Goal: Information Seeking & Learning: Check status

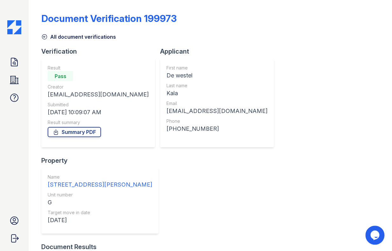
scroll to position [47, 0]
click at [351, 55] on div "Document Verification 199845 All document verifications Verification Result Pas…" at bounding box center [210, 168] width 338 height 330
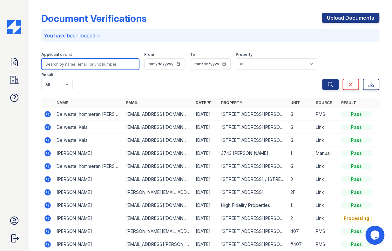
click at [85, 62] on input "search" at bounding box center [90, 63] width 98 height 11
paste input "De westel hommeran [PERSON_NAME]"
type input "De westel hommeran [PERSON_NAME]"
click at [322, 79] on button "Search" at bounding box center [330, 84] width 17 height 11
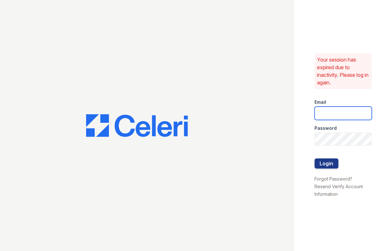
click at [347, 115] on input "email" at bounding box center [344, 113] width 58 height 13
type input "jessica@hifipm.com"
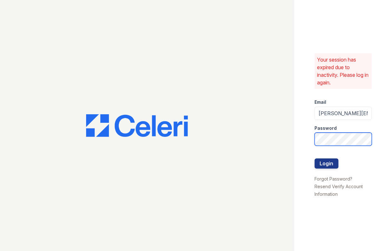
click at [315, 159] on button "Login" at bounding box center [327, 164] width 24 height 10
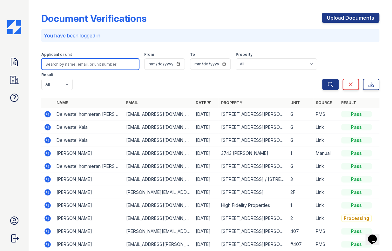
click at [81, 63] on input "search" at bounding box center [90, 63] width 98 height 11
paste input "De westel hommeran [PERSON_NAME]"
type input "De westel hommeran [PERSON_NAME]"
click at [322, 79] on button "Search" at bounding box center [330, 84] width 17 height 11
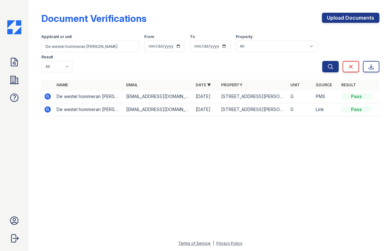
click at [47, 95] on icon at bounding box center [47, 96] width 2 height 2
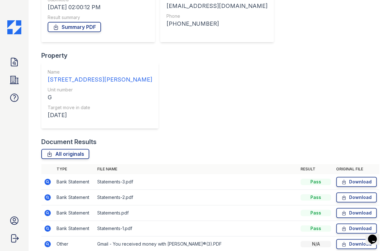
scroll to position [109, 0]
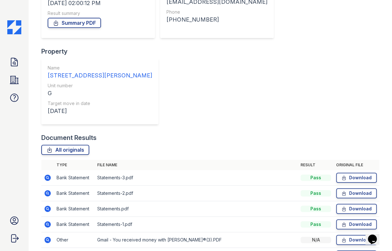
click at [356, 133] on div "Document Results All originals Type File name Result Original file Bank Stateme…" at bounding box center [210, 224] width 338 height 183
click at [341, 175] on icon at bounding box center [343, 178] width 5 height 6
click at [343, 191] on icon at bounding box center [344, 193] width 3 height 4
click at [341, 206] on icon at bounding box center [343, 209] width 5 height 6
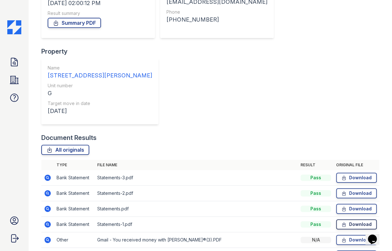
click at [341, 222] on icon at bounding box center [343, 225] width 5 height 6
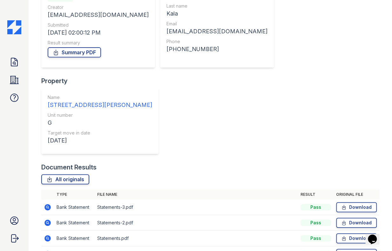
scroll to position [51, 0]
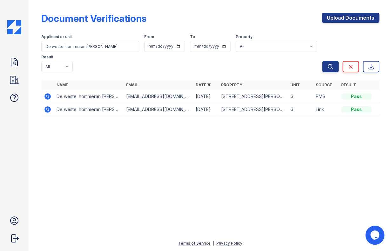
click at [47, 108] on icon at bounding box center [47, 109] width 2 height 2
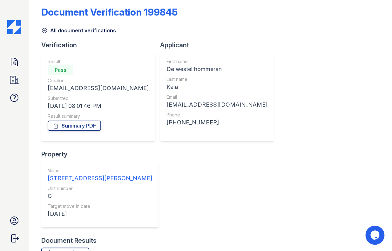
scroll to position [16, 0]
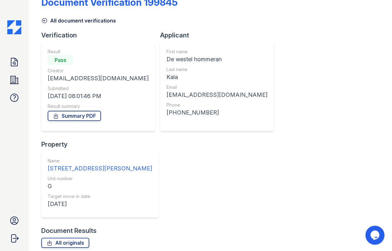
click at [16, 59] on icon at bounding box center [14, 62] width 6 height 8
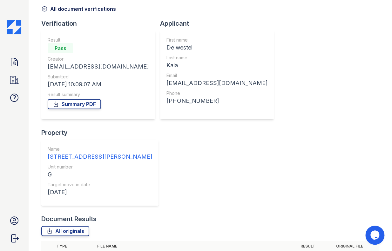
scroll to position [47, 0]
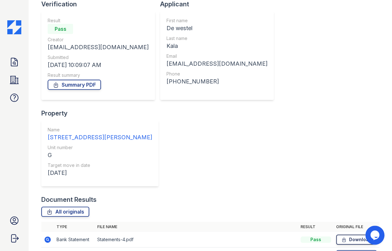
click at [341, 237] on icon at bounding box center [343, 240] width 5 height 6
click at [343, 251] on icon at bounding box center [344, 255] width 3 height 4
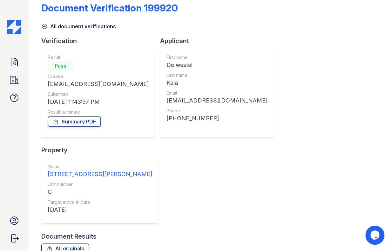
scroll to position [16, 0]
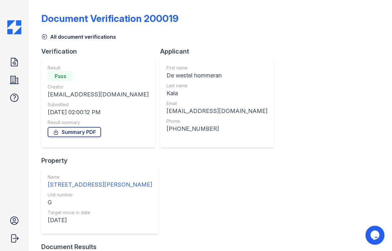
scroll to position [86, 0]
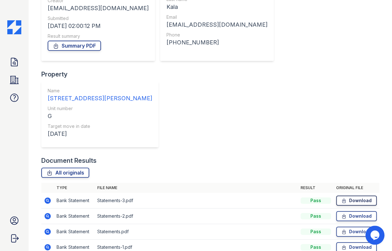
click at [341, 198] on icon at bounding box center [343, 201] width 5 height 6
click at [343, 214] on icon at bounding box center [344, 216] width 3 height 4
click at [341, 229] on icon at bounding box center [343, 232] width 5 height 6
click at [341, 244] on icon at bounding box center [343, 247] width 5 height 6
click at [343, 230] on icon at bounding box center [344, 232] width 3 height 4
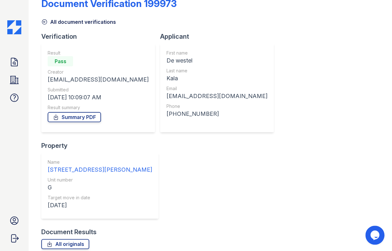
scroll to position [29, 0]
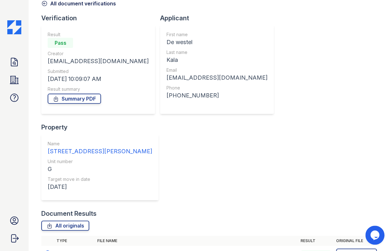
scroll to position [47, 0]
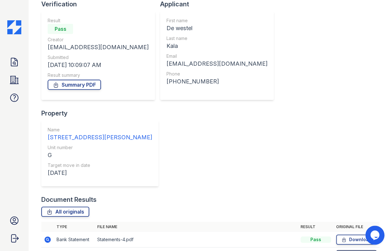
click at [341, 251] on icon at bounding box center [343, 255] width 5 height 6
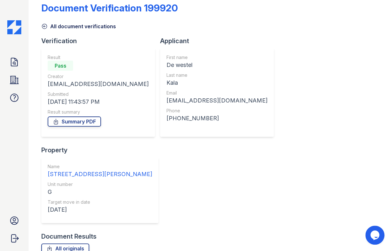
scroll to position [16, 0]
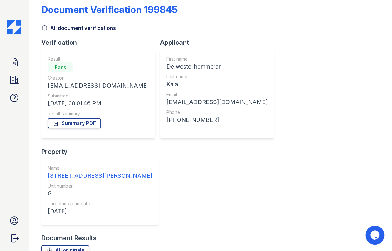
scroll to position [16, 0]
